Goal: Browse casually: Explore the website without a specific task or goal

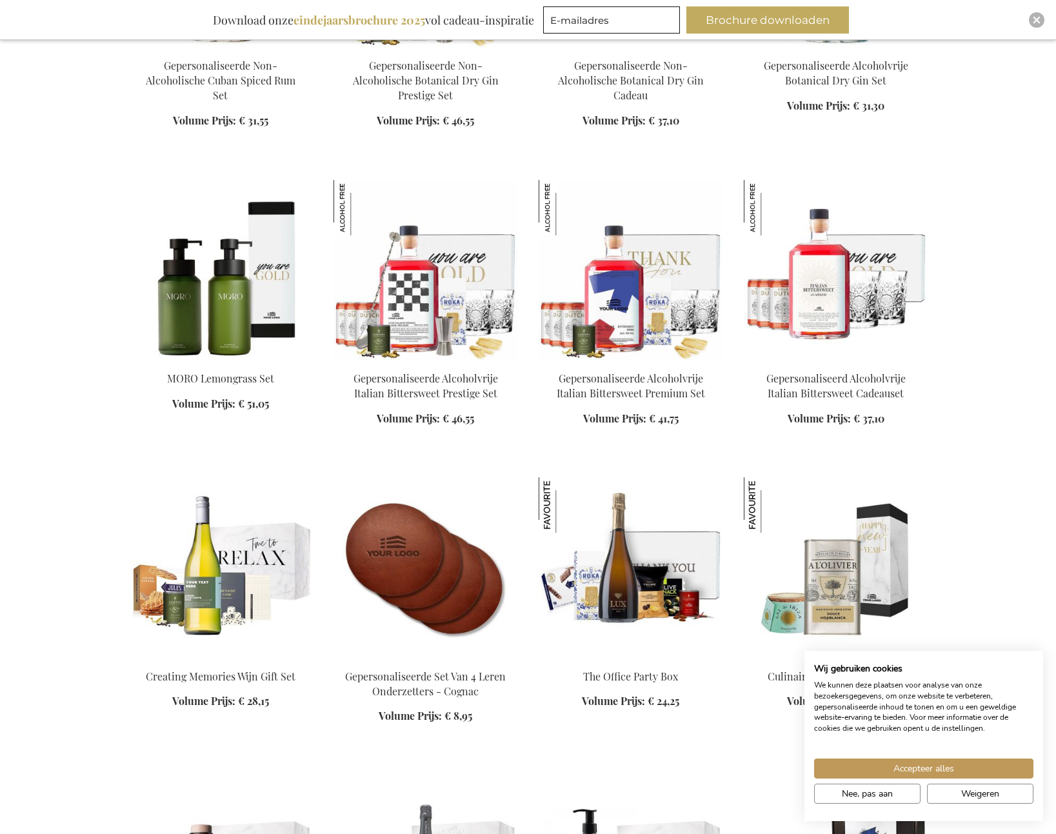
scroll to position [1420, 0]
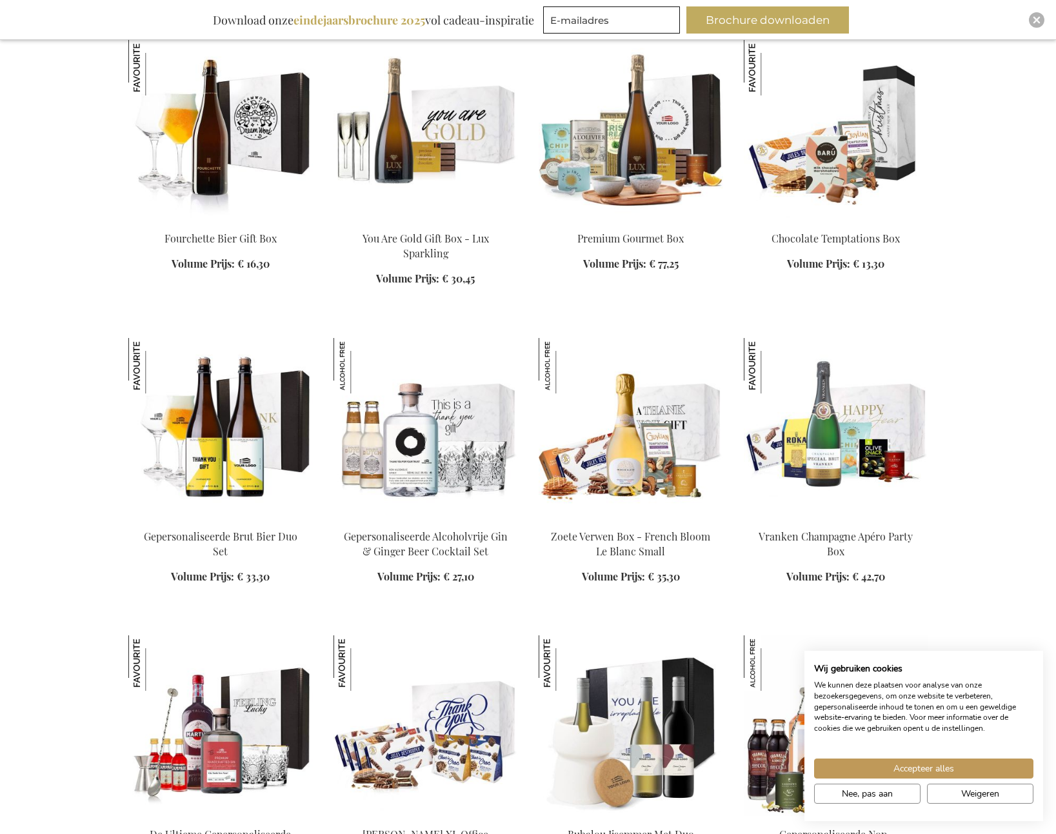
scroll to position [3162, 0]
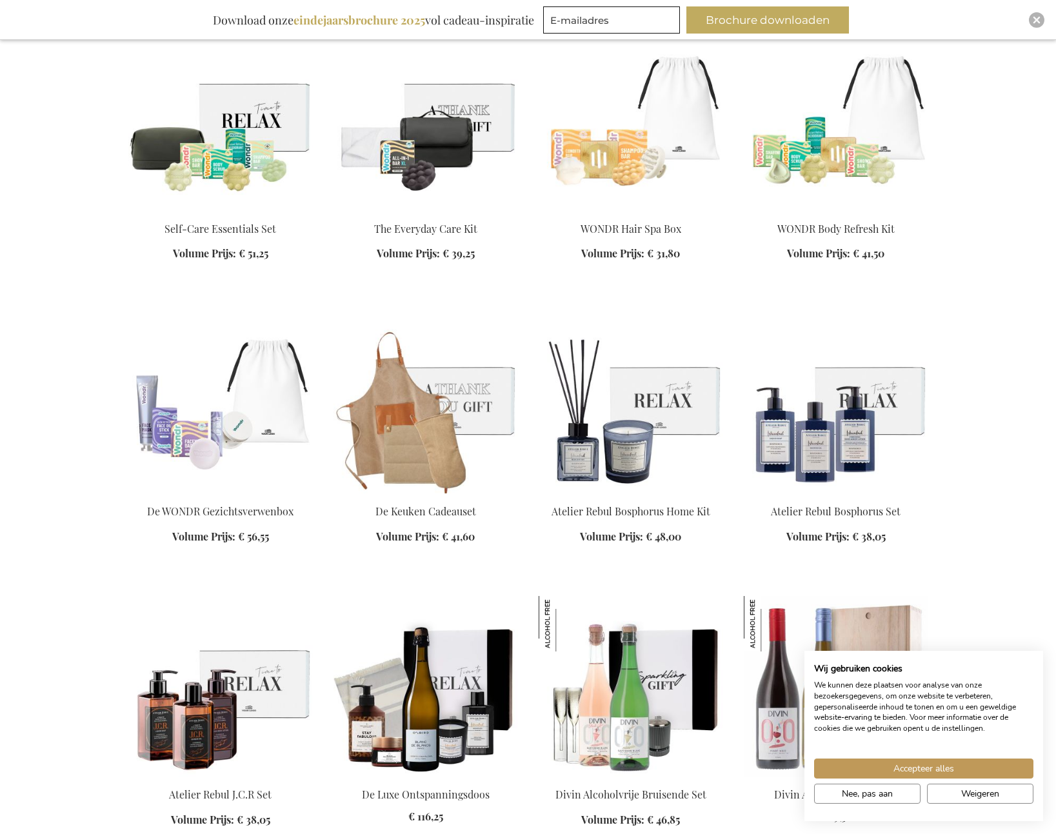
scroll to position [6066, 0]
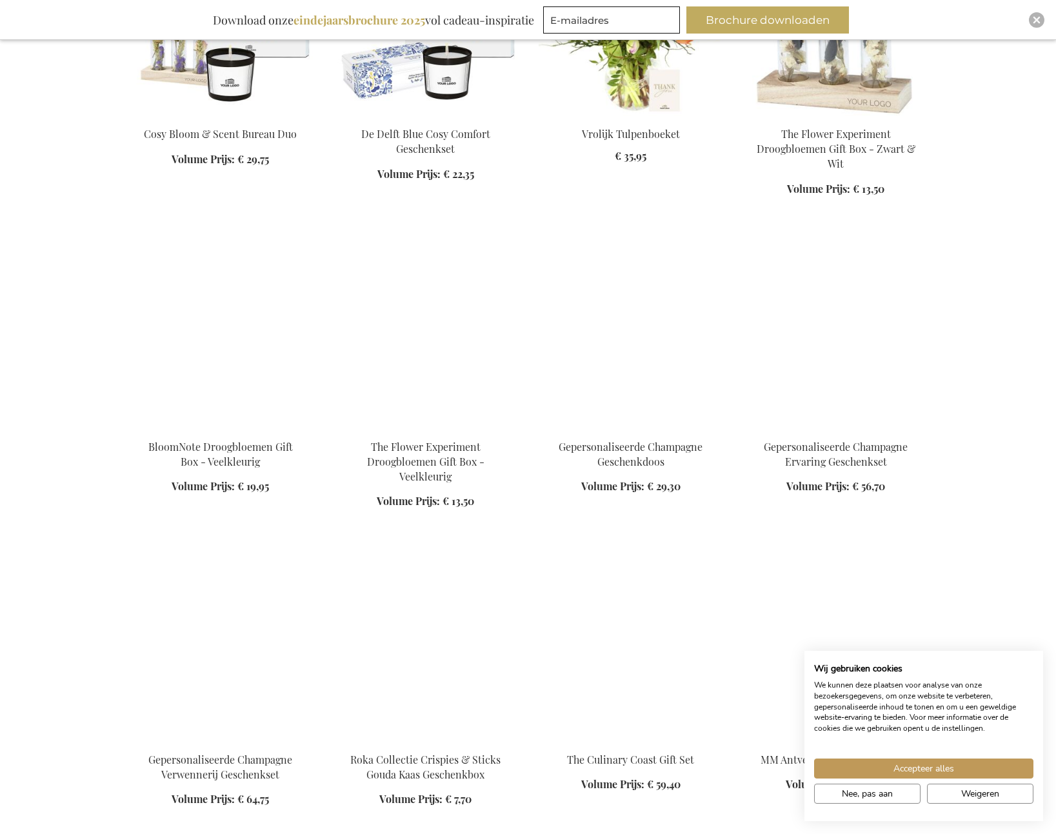
scroll to position [7098, 0]
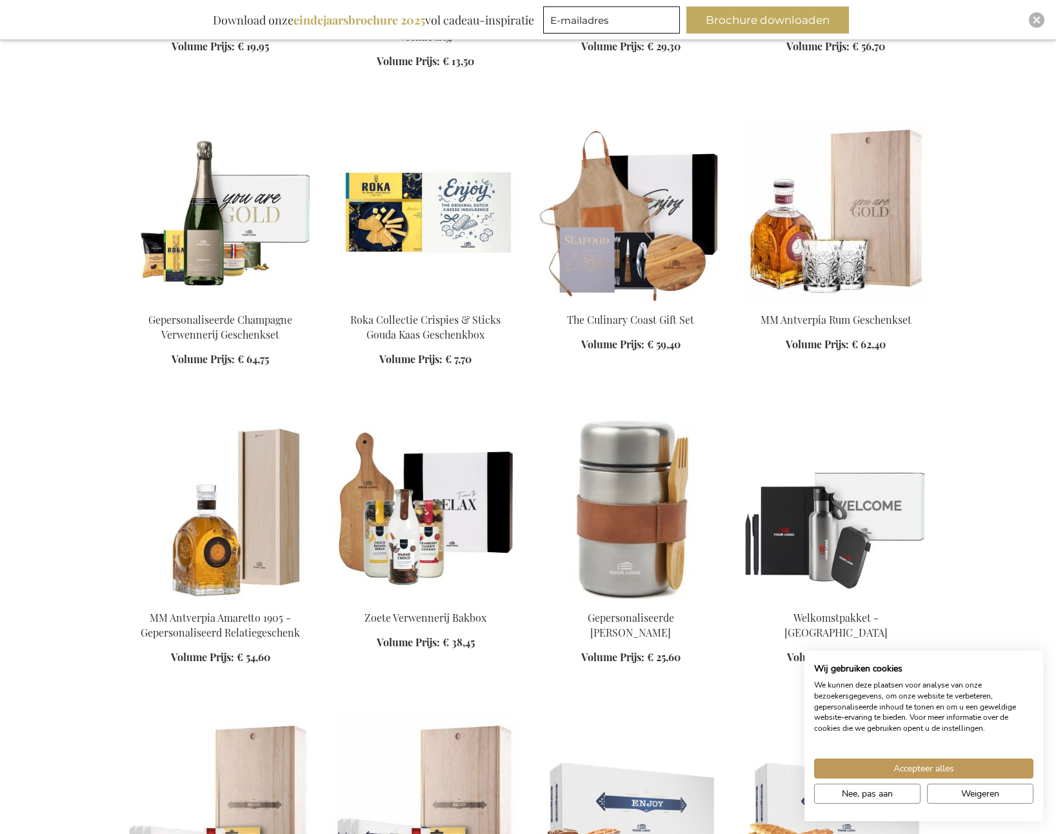
scroll to position [7421, 0]
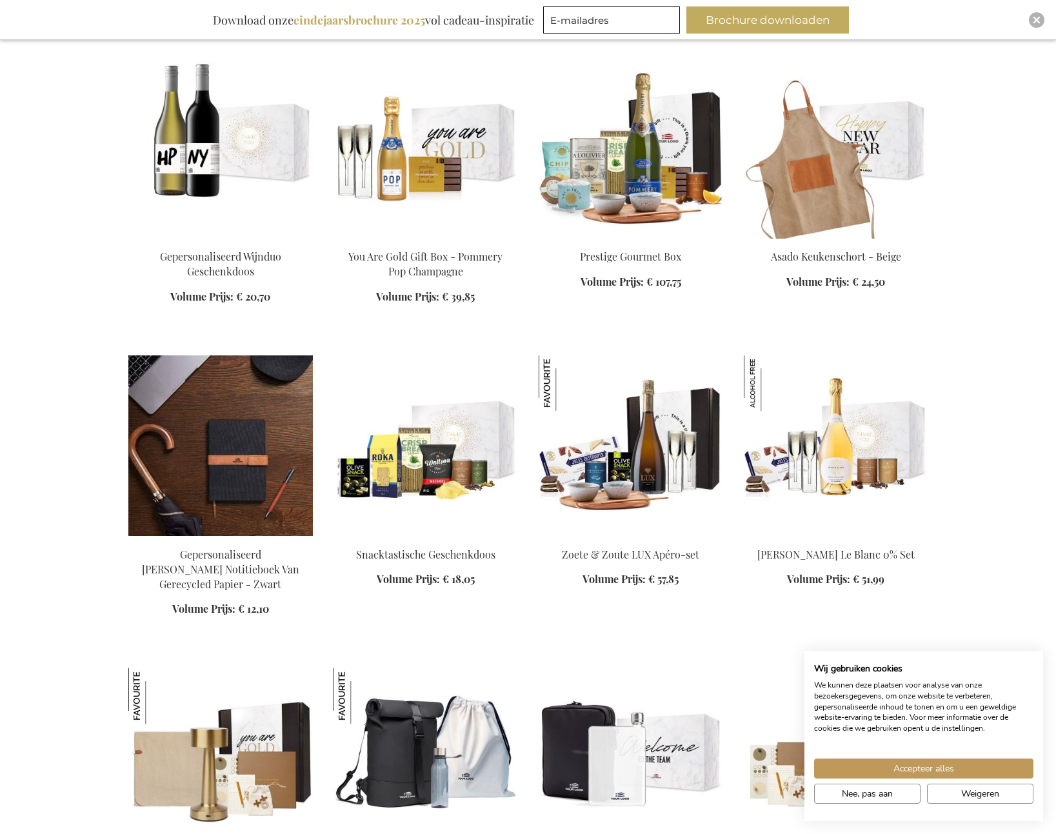
scroll to position [8776, 0]
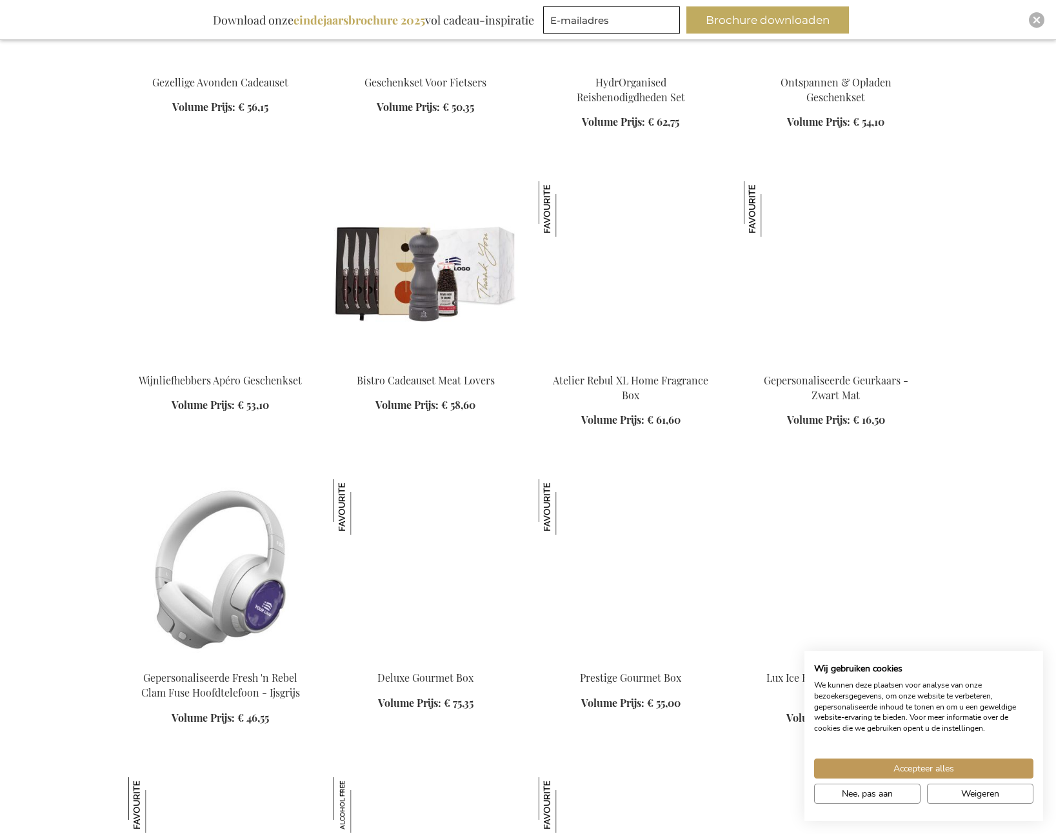
scroll to position [9614, 0]
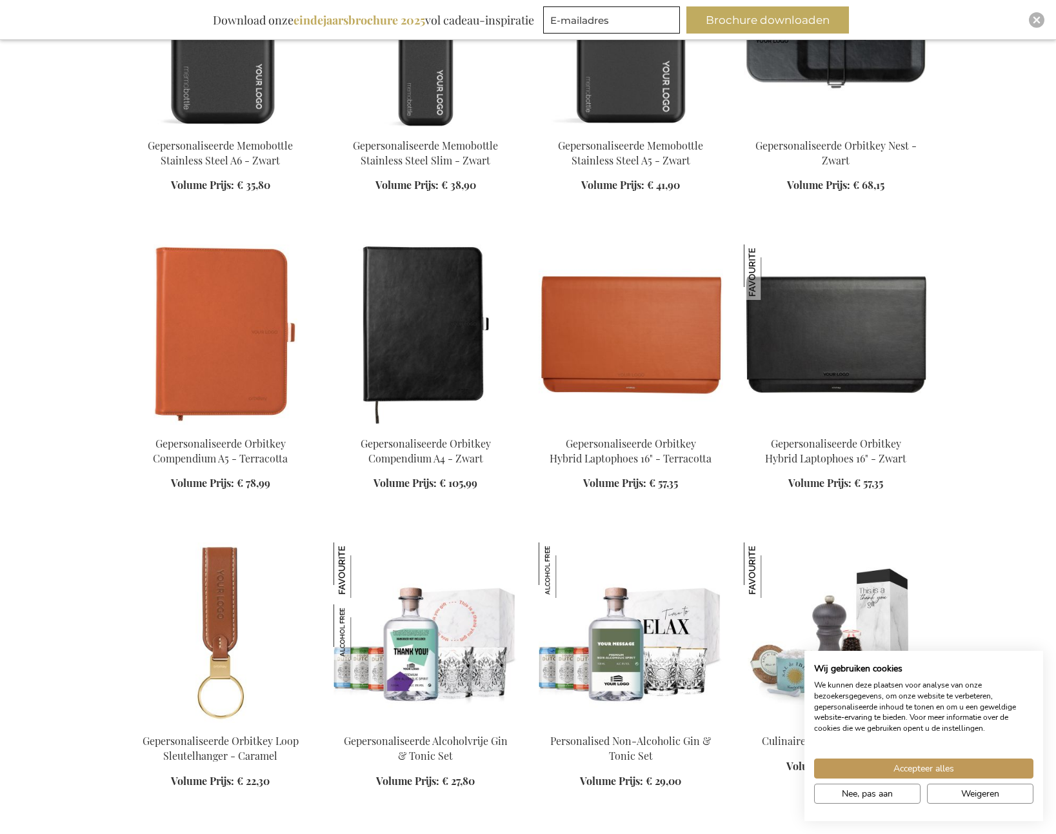
scroll to position [11357, 0]
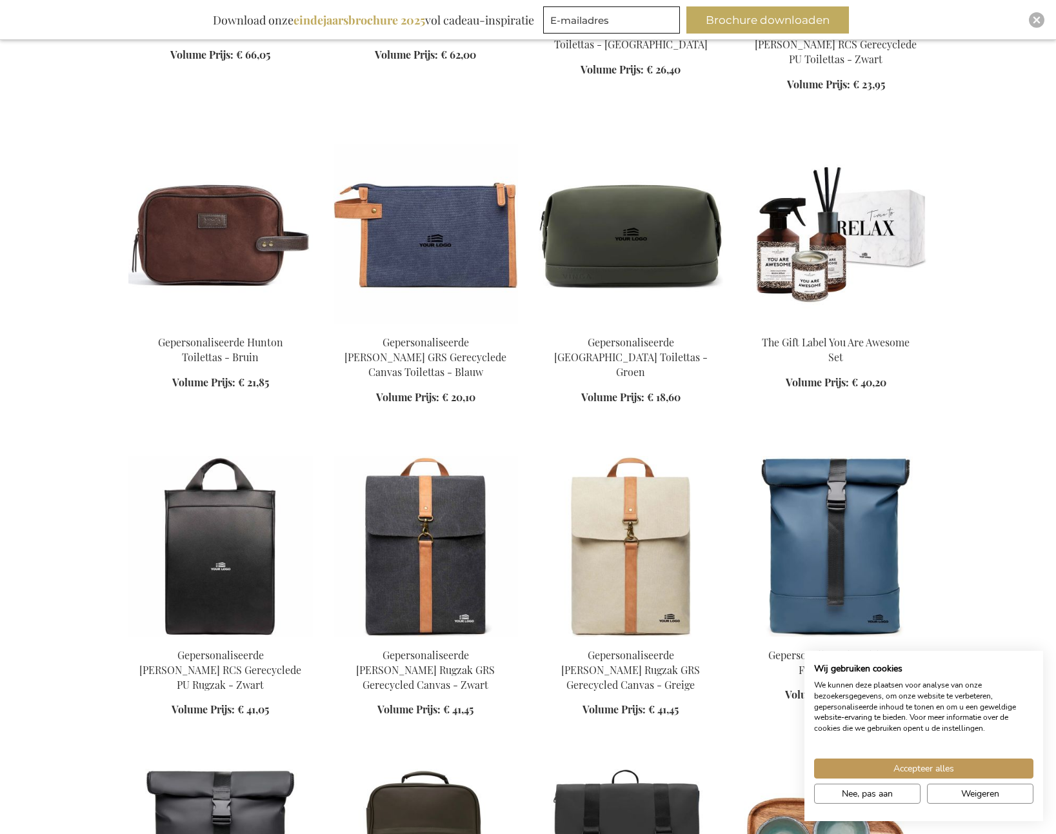
scroll to position [12196, 0]
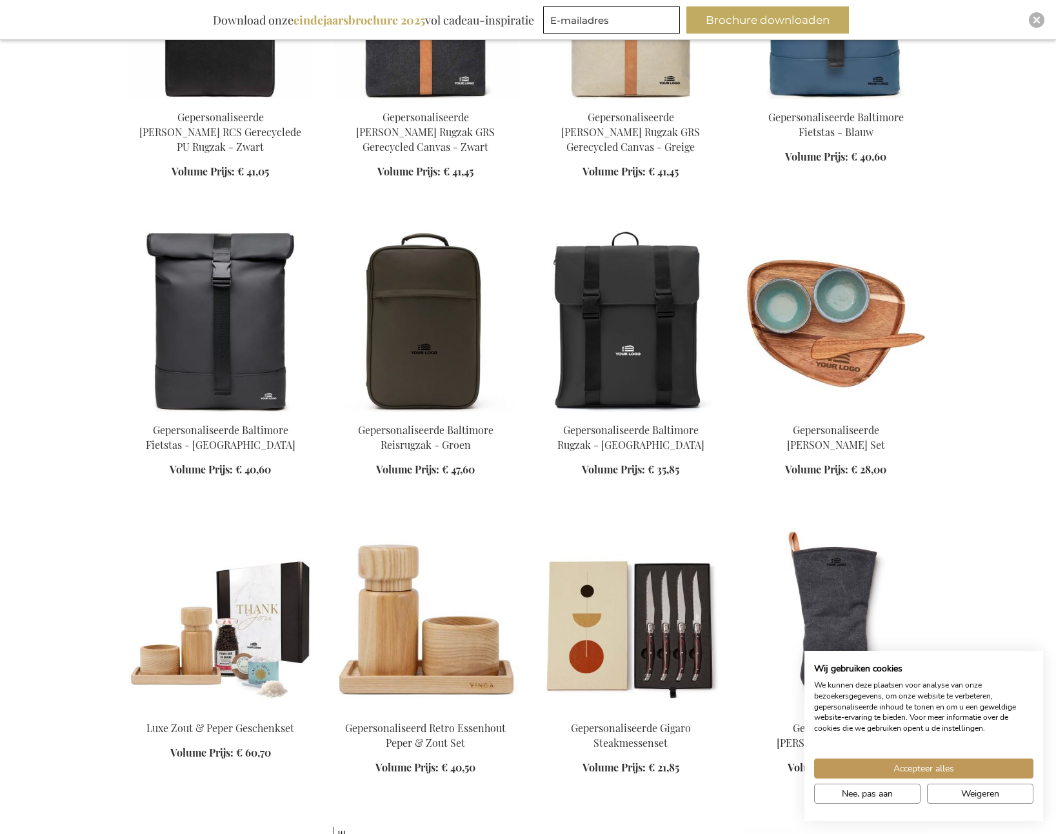
scroll to position [12712, 0]
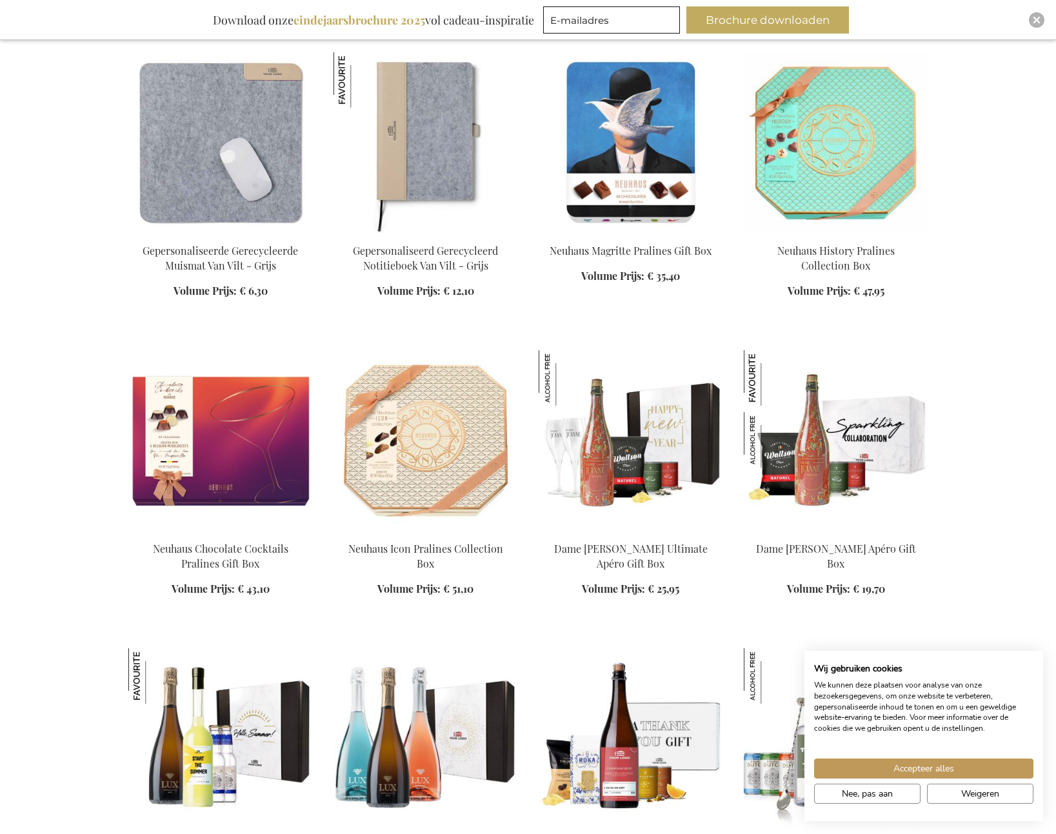
scroll to position [13873, 0]
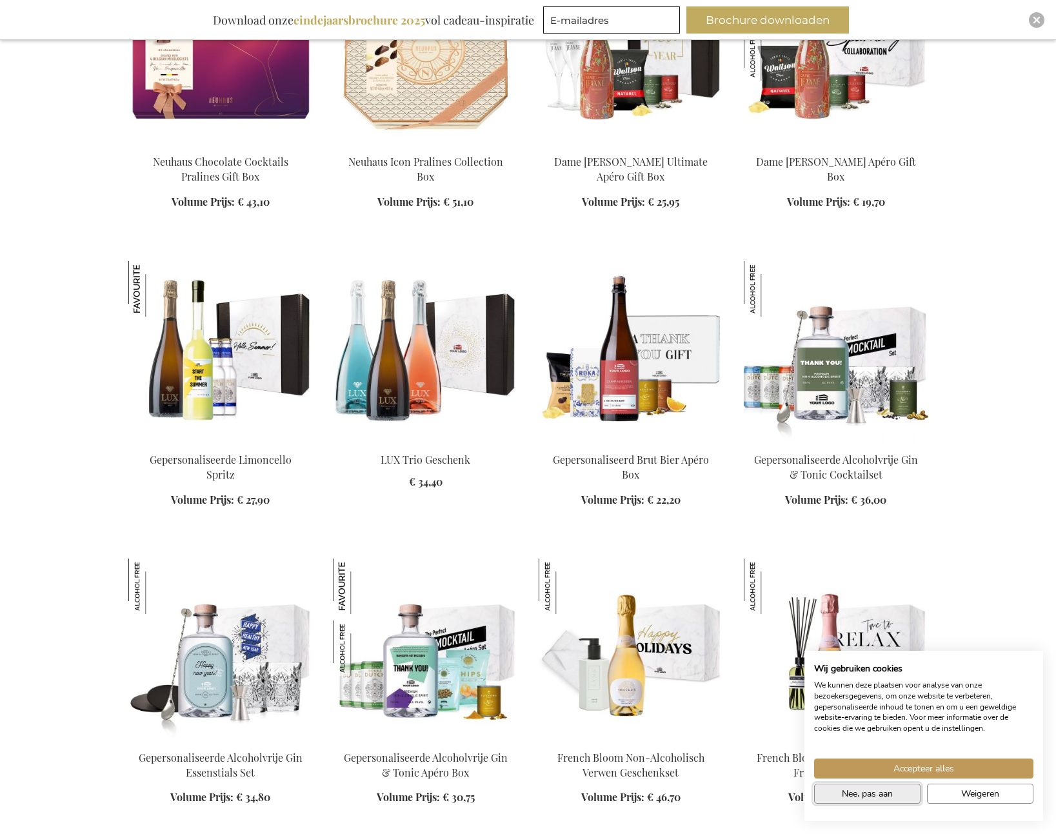
click at [872, 794] on span "Nee, pas aan" at bounding box center [867, 794] width 51 height 14
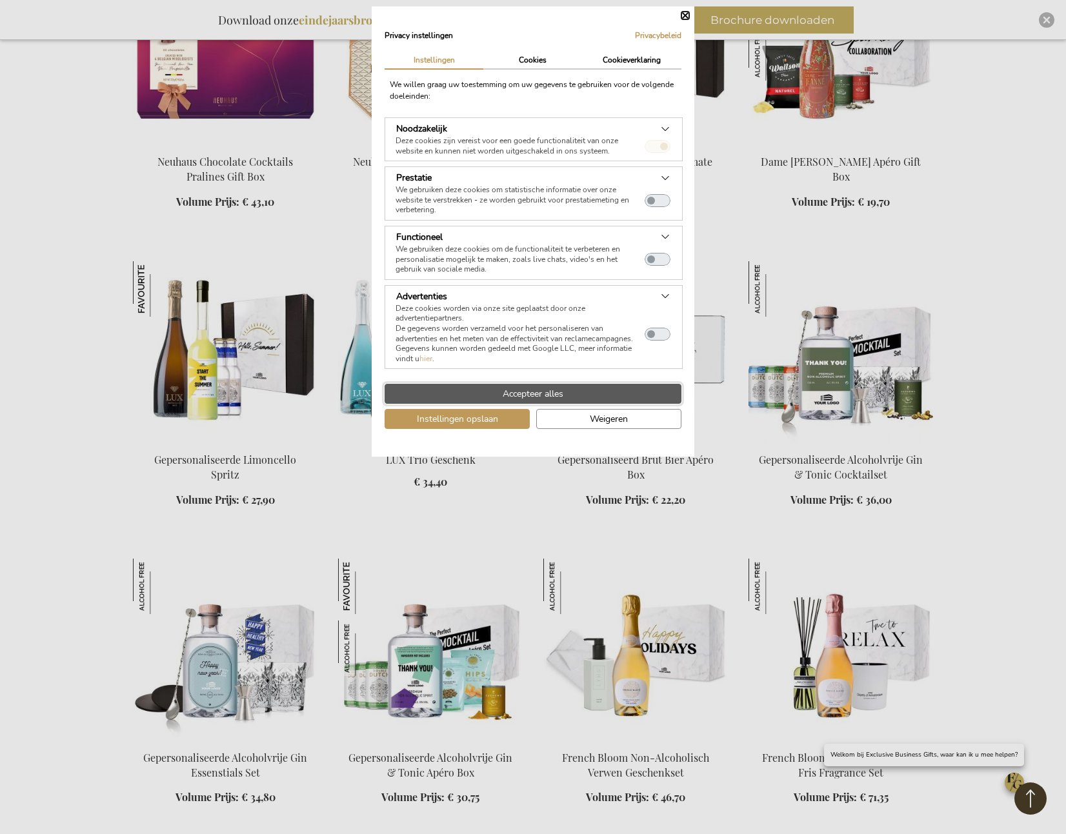
click at [518, 391] on span "Accepteer alles" at bounding box center [533, 394] width 61 height 14
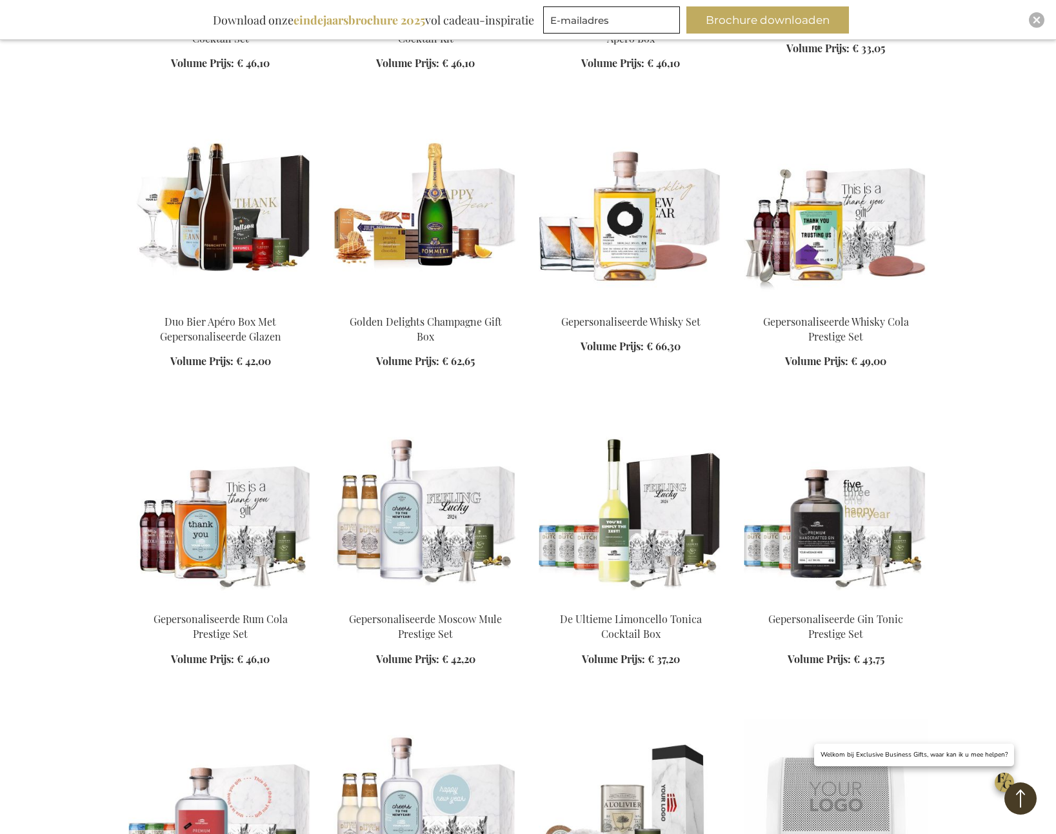
scroll to position [15164, 0]
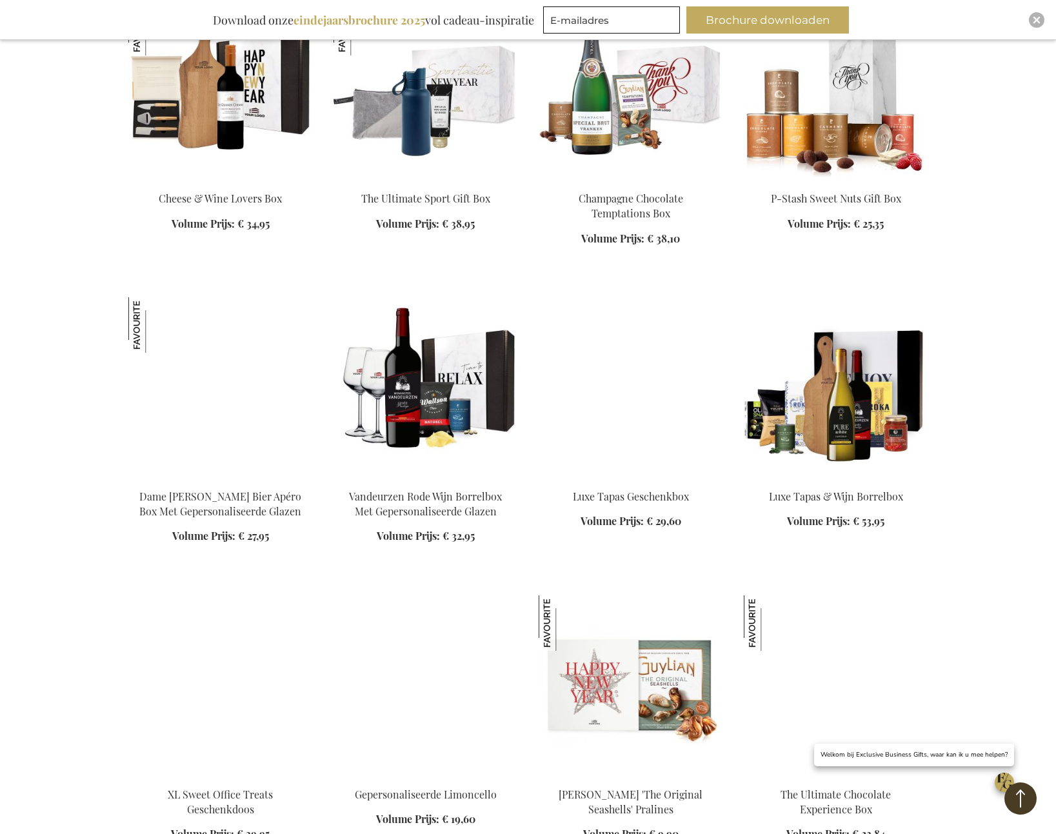
scroll to position [17938, 0]
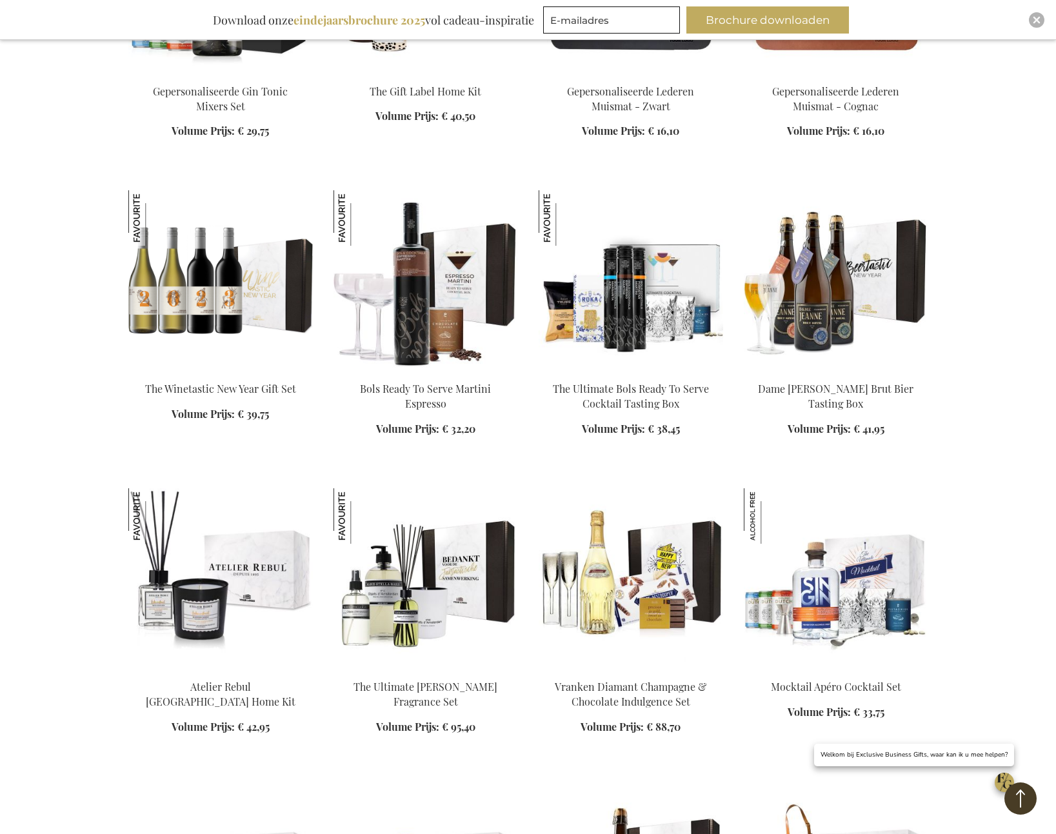
scroll to position [18713, 0]
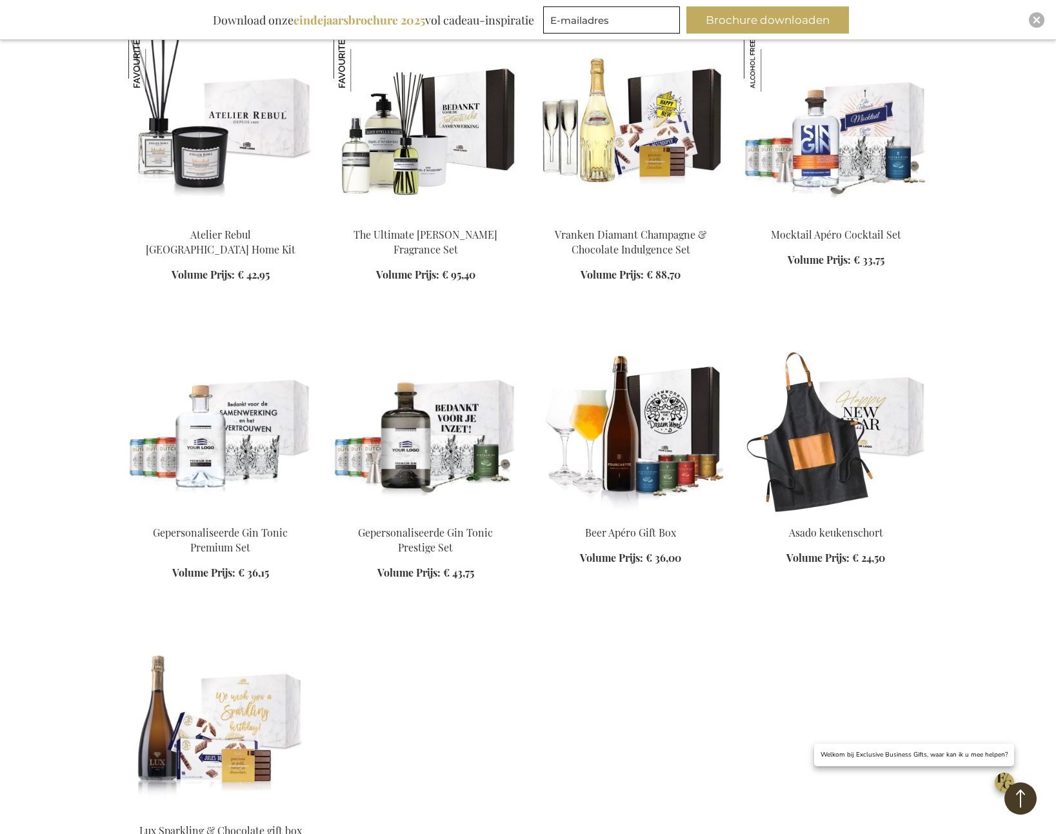
scroll to position [19423, 0]
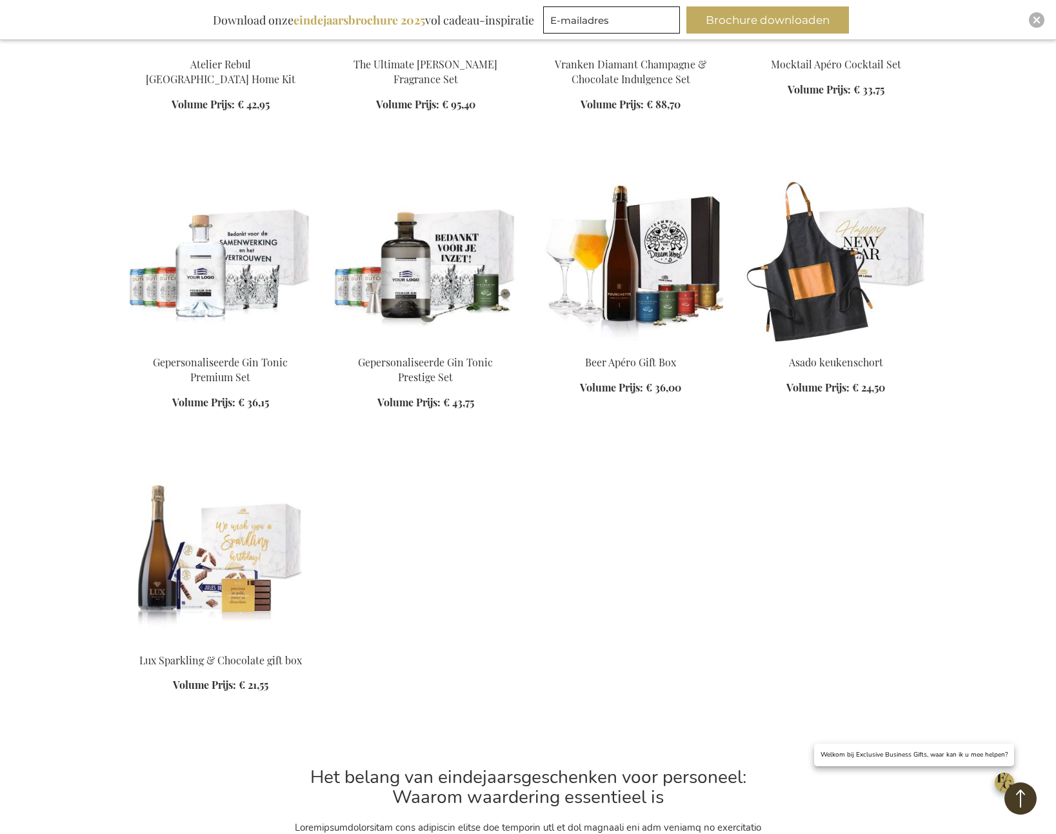
scroll to position [18988, 0]
